Goal: Information Seeking & Learning: Learn about a topic

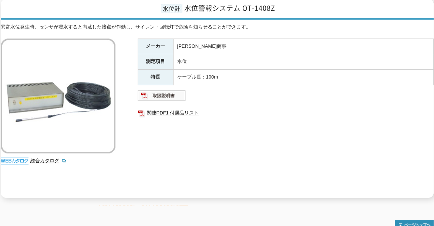
scroll to position [25, 0]
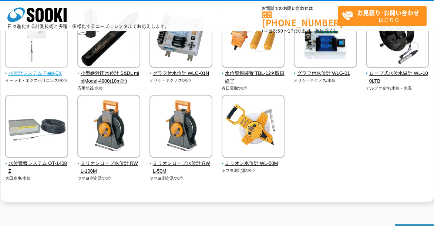
scroll to position [74, 0]
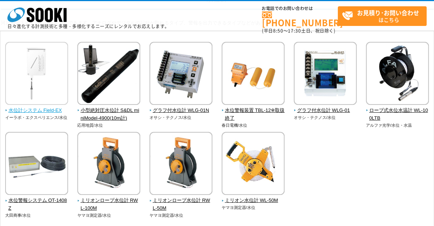
click at [46, 69] on img at bounding box center [36, 74] width 63 height 65
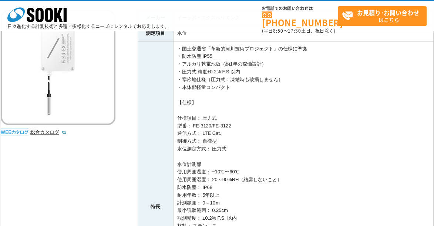
scroll to position [111, 0]
